Goal: Check status: Check status

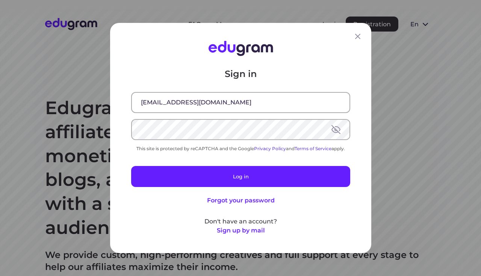
click at [233, 182] on button "Log in" at bounding box center [240, 176] width 219 height 21
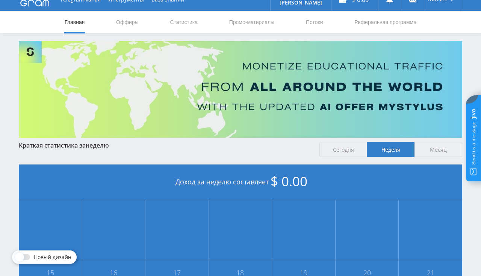
scroll to position [11, 0]
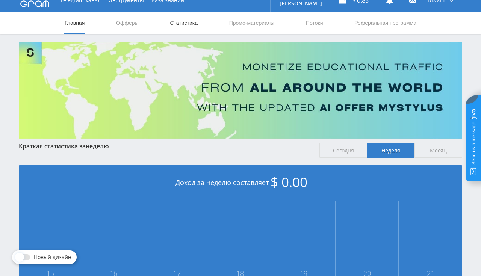
click at [176, 20] on link "Статистика" at bounding box center [183, 23] width 29 height 23
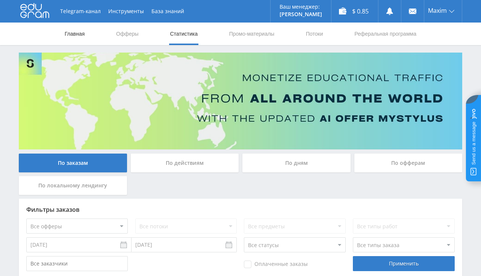
click at [71, 33] on link "Главная" at bounding box center [74, 34] width 21 height 23
click at [75, 35] on link "Главная" at bounding box center [74, 34] width 21 height 23
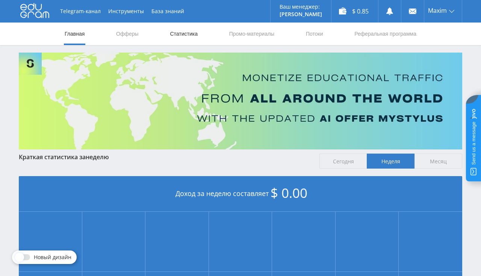
click at [192, 33] on link "Статистика" at bounding box center [183, 34] width 29 height 23
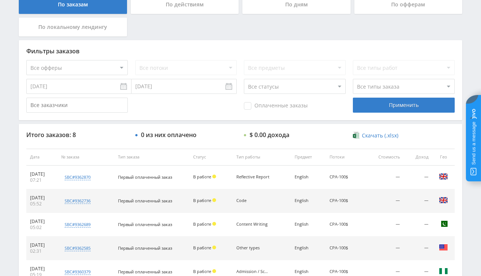
scroll to position [39, 0]
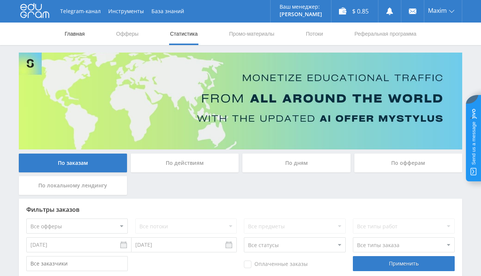
click at [81, 32] on link "Главная" at bounding box center [74, 34] width 21 height 23
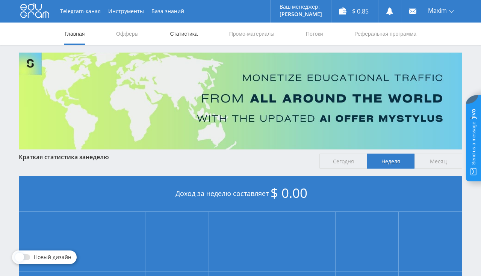
click at [185, 37] on link "Статистика" at bounding box center [183, 34] width 29 height 23
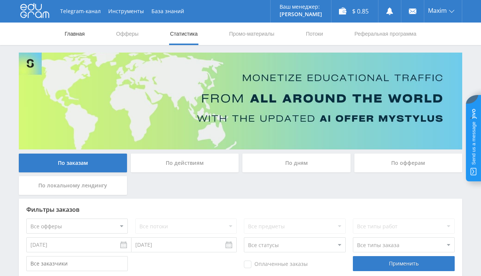
click at [73, 32] on link "Главная" at bounding box center [74, 34] width 21 height 23
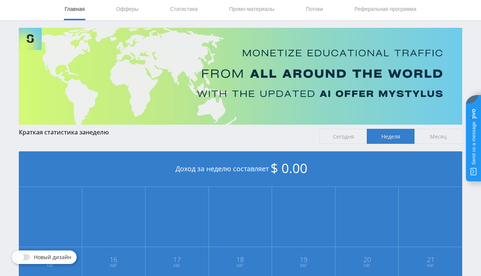
scroll to position [11, 0]
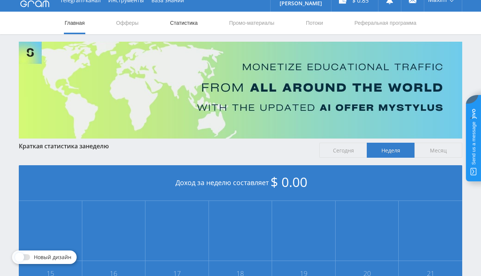
click at [182, 21] on link "Статистика" at bounding box center [183, 23] width 29 height 23
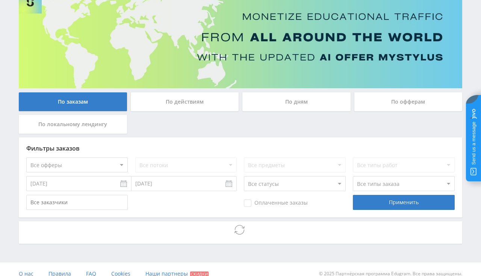
scroll to position [70, 0]
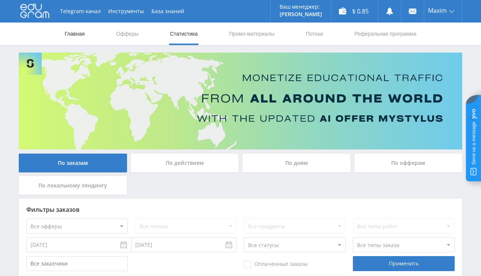
click at [76, 31] on link "Главная" at bounding box center [74, 34] width 21 height 23
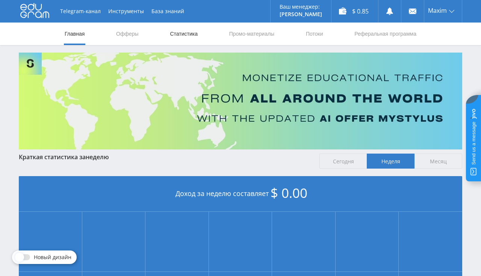
click at [183, 37] on link "Статистика" at bounding box center [183, 34] width 29 height 23
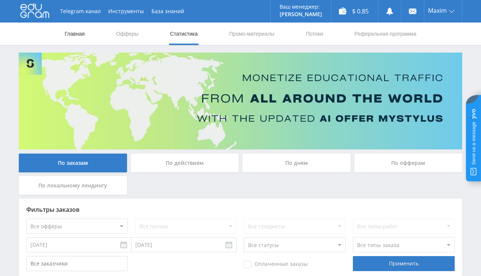
click at [74, 38] on link "Главная" at bounding box center [74, 34] width 21 height 23
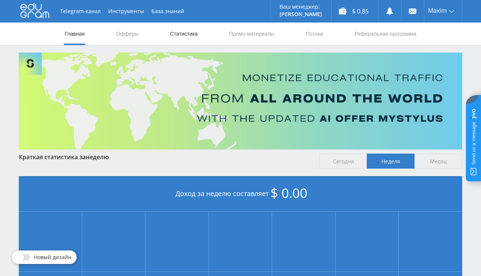
click at [185, 29] on link "Статистика" at bounding box center [183, 34] width 29 height 23
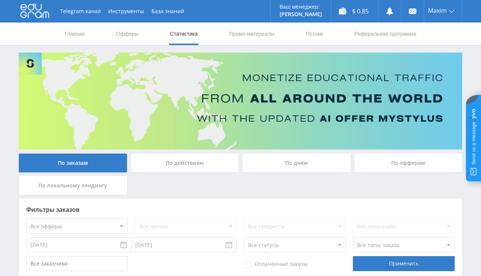
click at [185, 29] on link "Статистика" at bounding box center [183, 34] width 29 height 23
click at [83, 30] on link "Главная" at bounding box center [74, 34] width 21 height 23
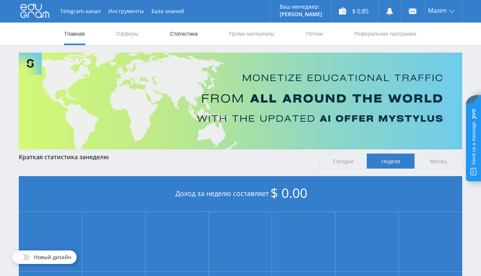
click at [185, 36] on link "Статистика" at bounding box center [183, 34] width 29 height 23
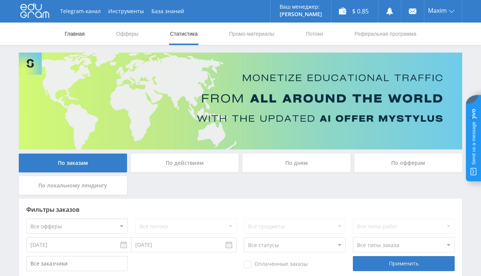
click at [74, 35] on link "Главная" at bounding box center [74, 34] width 21 height 23
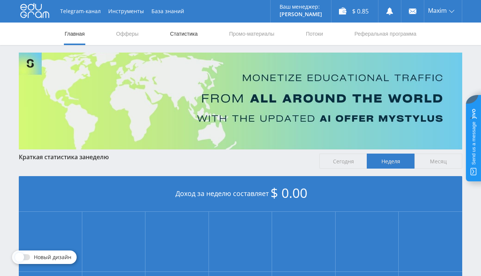
click at [185, 38] on link "Статистика" at bounding box center [183, 34] width 29 height 23
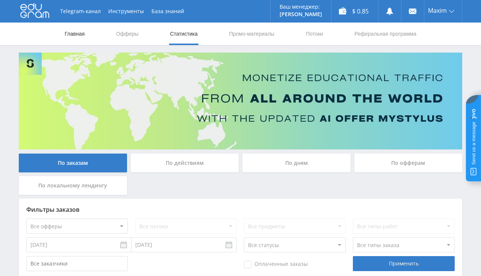
click at [78, 36] on link "Главная" at bounding box center [74, 34] width 21 height 23
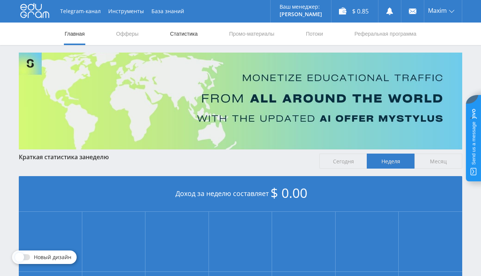
click at [181, 36] on link "Статистика" at bounding box center [183, 34] width 29 height 23
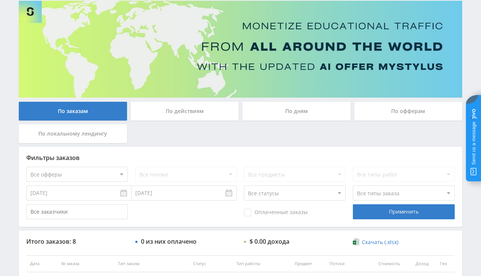
scroll to position [119, 0]
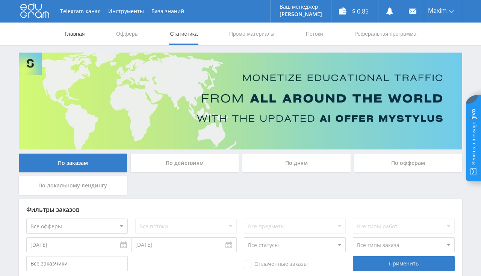
click at [79, 35] on link "Главная" at bounding box center [74, 34] width 21 height 23
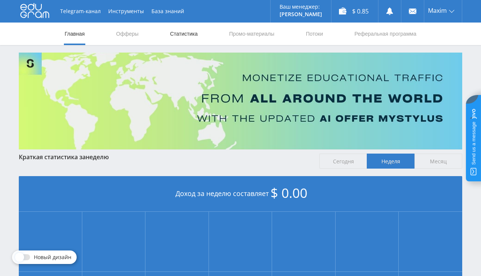
click at [182, 31] on link "Статистика" at bounding box center [183, 34] width 29 height 23
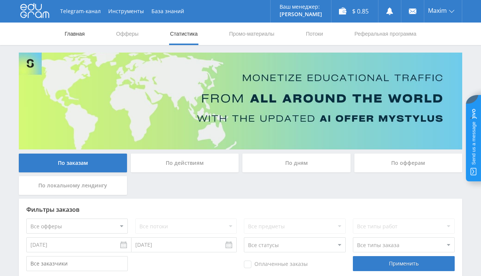
click at [74, 35] on link "Главная" at bounding box center [74, 34] width 21 height 23
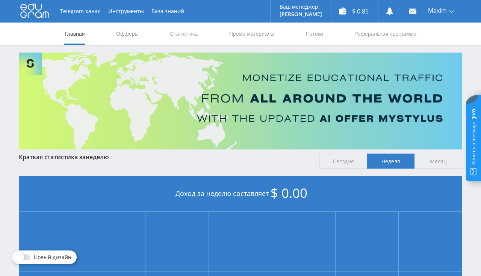
click at [166, 35] on nav "Главная Офферы Статистика Промо-материалы Потоки Реферальная программа" at bounding box center [240, 34] width 353 height 23
click at [172, 35] on link "Статистика" at bounding box center [183, 34] width 29 height 23
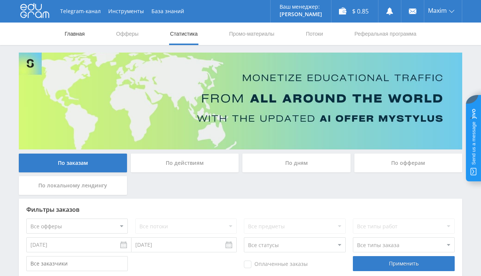
click at [74, 37] on link "Главная" at bounding box center [74, 34] width 21 height 23
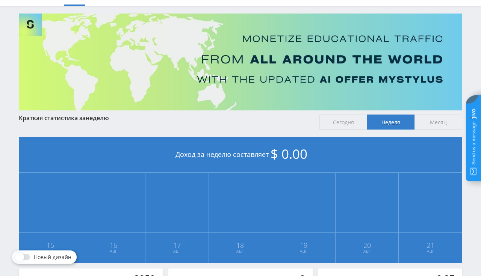
scroll to position [11, 0]
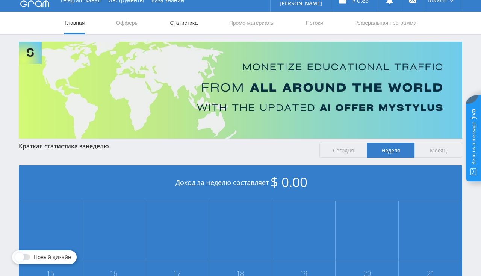
click at [175, 27] on link "Статистика" at bounding box center [183, 23] width 29 height 23
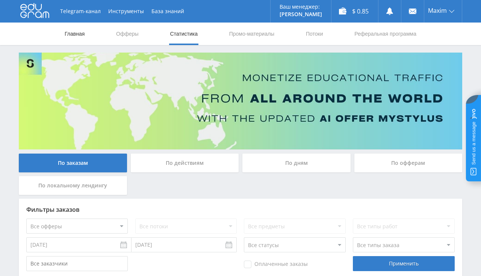
click at [79, 31] on link "Главная" at bounding box center [74, 34] width 21 height 23
